Goal: Information Seeking & Learning: Learn about a topic

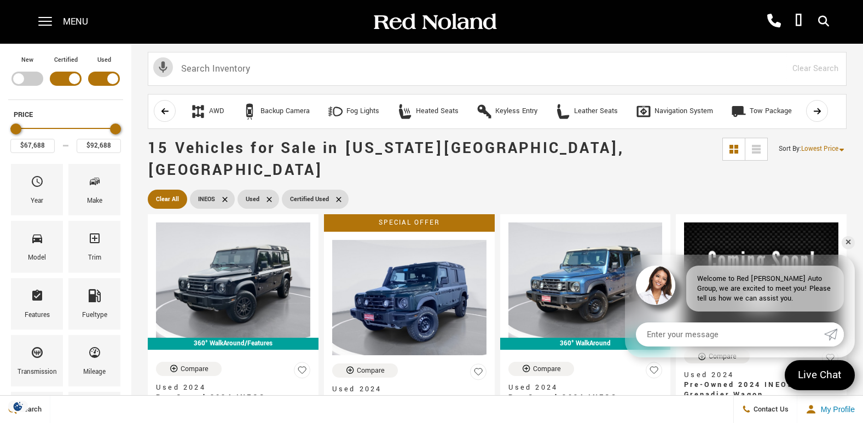
click at [53, 26] on div "Menu" at bounding box center [66, 22] width 79 height 44
click at [50, 23] on span at bounding box center [45, 22] width 14 height 44
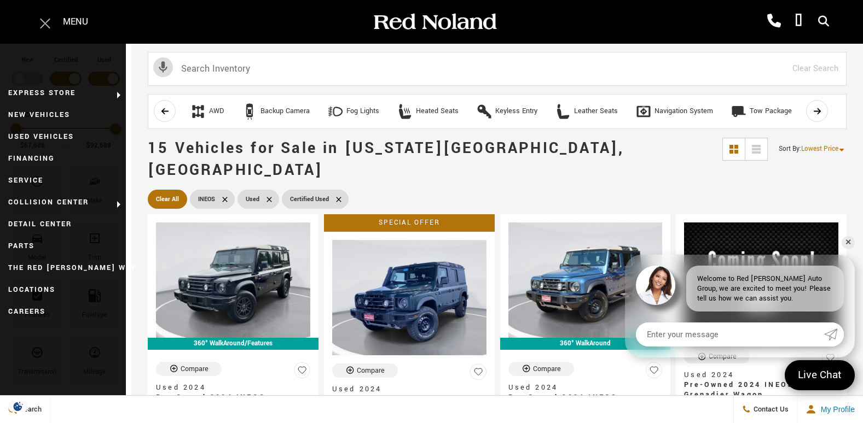
click at [50, 23] on span at bounding box center [45, 22] width 14 height 44
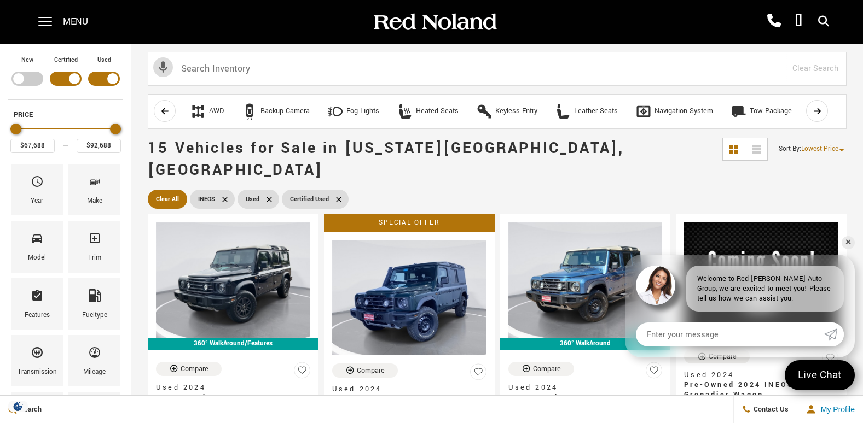
click at [18, 77] on div "Filter by Vehicle Type" at bounding box center [27, 79] width 32 height 14
type input "$99,895"
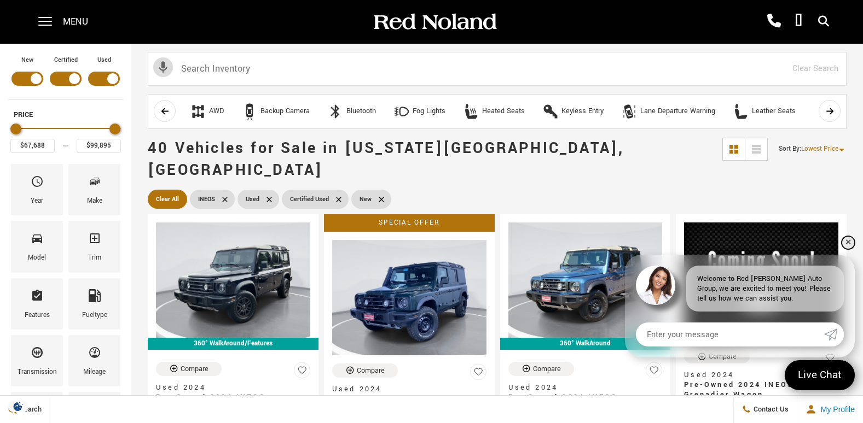
click at [850, 242] on link "✕" at bounding box center [847, 242] width 13 height 13
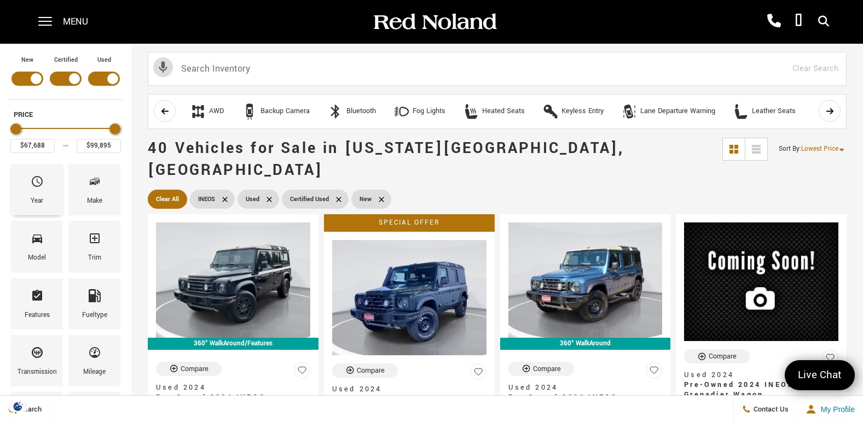
click at [44, 185] on div "Year" at bounding box center [37, 189] width 52 height 51
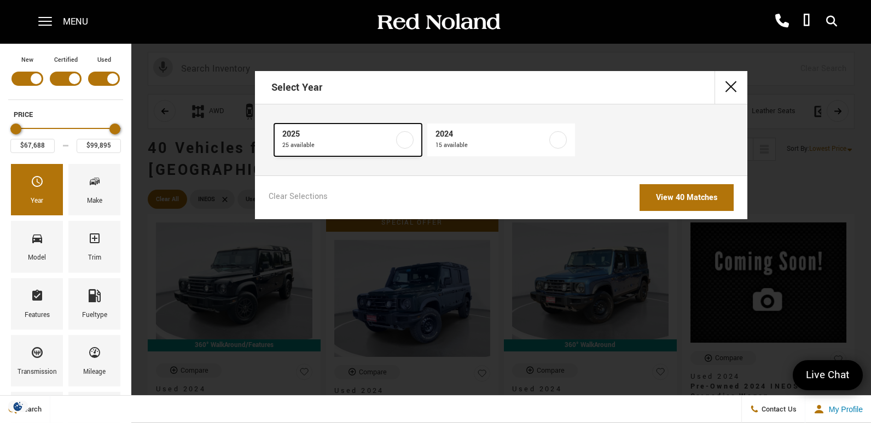
click at [312, 139] on span "2025" at bounding box center [338, 134] width 112 height 11
type input "$78,663"
type input "$99,640"
checkbox input "true"
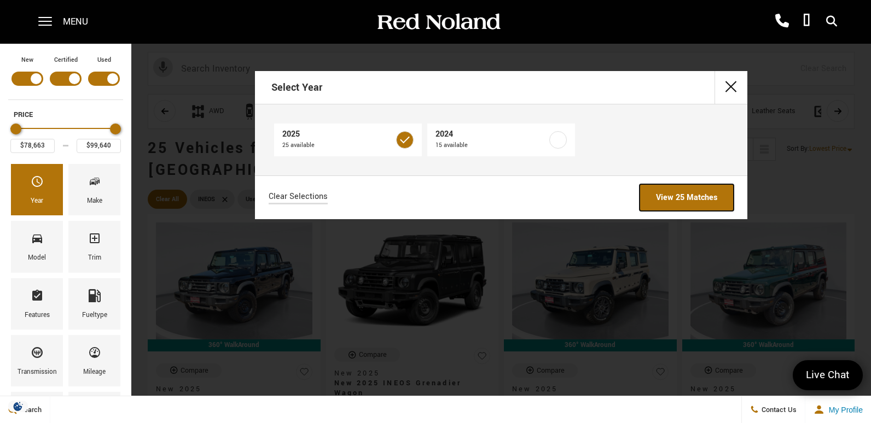
click at [675, 196] on link "View 25 Matches" at bounding box center [687, 197] width 94 height 27
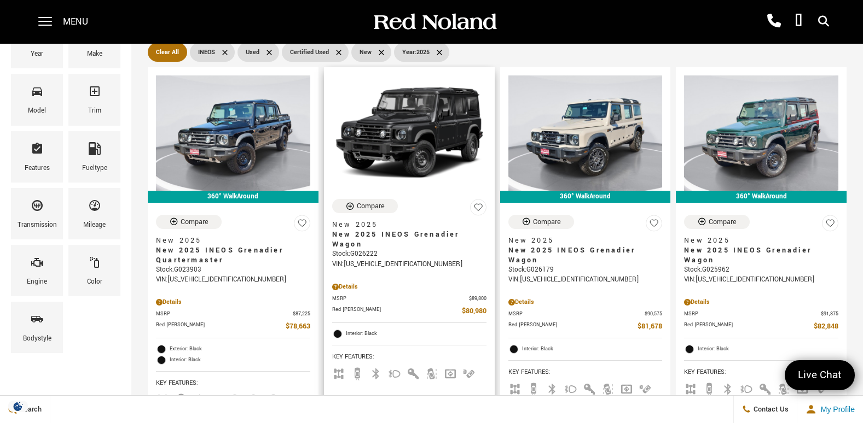
scroll to position [164, 0]
